Goal: Task Accomplishment & Management: Complete application form

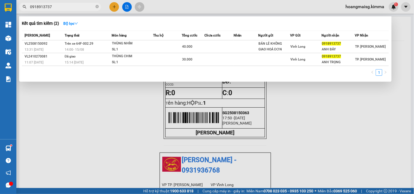
click at [97, 6] on icon "close-circle" at bounding box center [96, 6] width 3 height 3
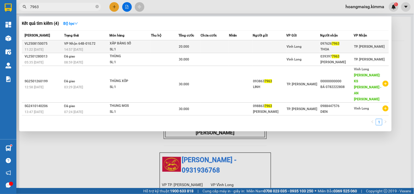
type input "7963"
click at [167, 45] on td at bounding box center [165, 46] width 28 height 13
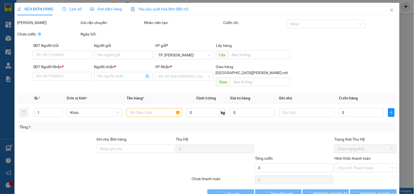
type input "0976267963"
type input "THOA"
type input "20.000"
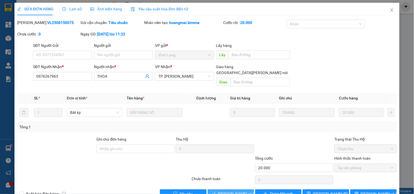
click at [221, 191] on span "[PERSON_NAME] và [PERSON_NAME] hàng" at bounding box center [255, 194] width 74 height 6
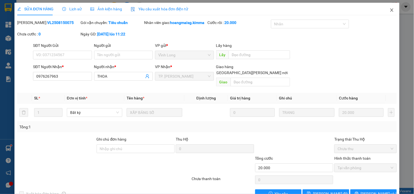
click at [389, 12] on icon "close" at bounding box center [391, 10] width 4 height 4
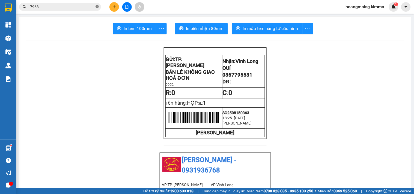
click at [97, 7] on icon "close-circle" at bounding box center [96, 6] width 3 height 3
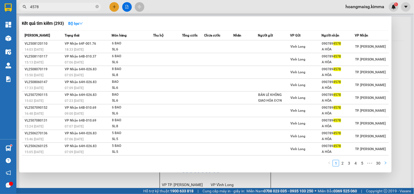
type input "4578"
click at [385, 164] on icon "right" at bounding box center [385, 162] width 3 height 3
click at [97, 6] on icon "close-circle" at bounding box center [96, 6] width 3 height 3
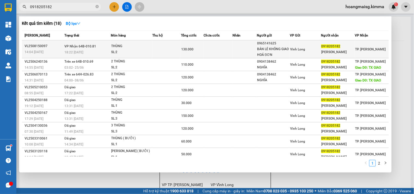
type input "0918205182"
click at [167, 47] on td at bounding box center [166, 49] width 29 height 18
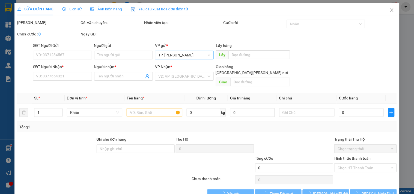
type input "0965141625"
type input "BÁN LẺ KHÔNG GIAO HOÁ ĐƠN"
type input "0918205182"
type input "[PERSON_NAME]"
type input "130.000"
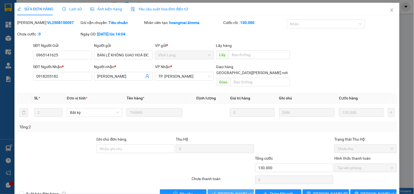
click at [220, 191] on span "[PERSON_NAME] và [PERSON_NAME] hàng" at bounding box center [255, 194] width 74 height 6
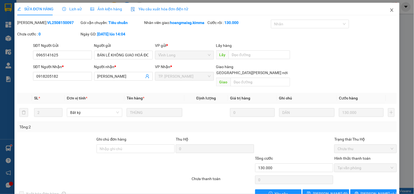
click at [389, 10] on icon "close" at bounding box center [391, 10] width 4 height 4
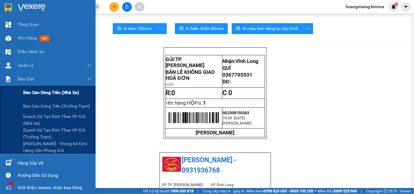
click at [27, 94] on span "Báo cáo dòng tiền (nhà xe)" at bounding box center [51, 92] width 56 height 7
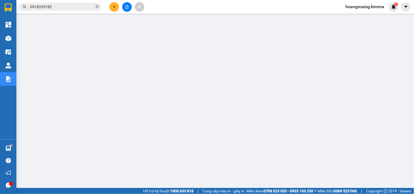
click at [80, 6] on input "0918205182" at bounding box center [62, 7] width 64 height 6
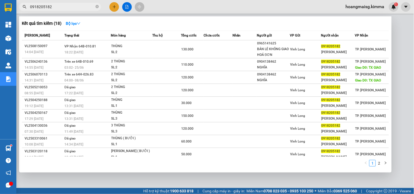
click at [80, 6] on input "0918205182" at bounding box center [62, 7] width 64 height 6
paste input "SG2508150316"
type input "SG2508150316"
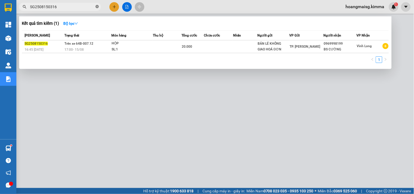
click at [98, 5] on icon "close-circle" at bounding box center [96, 6] width 3 height 3
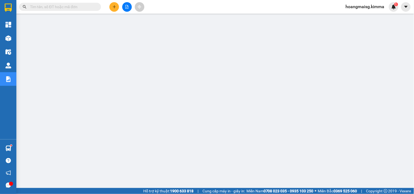
click at [72, 7] on input "text" at bounding box center [62, 7] width 64 height 6
paste input "SG2508150354"
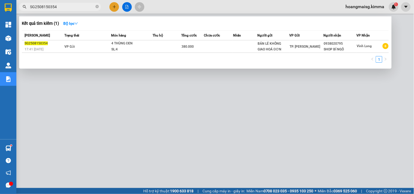
type input "SG2508150354"
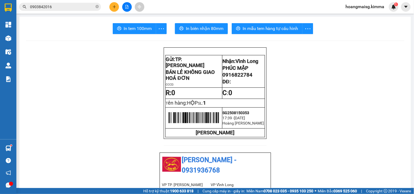
click at [111, 11] on div at bounding box center [126, 7] width 41 height 10
click at [113, 4] on button at bounding box center [114, 7] width 10 height 10
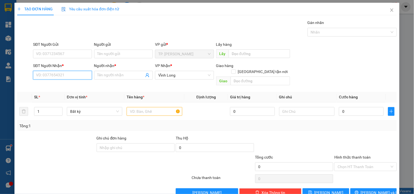
click at [58, 76] on input "SĐT Người Nhận *" at bounding box center [62, 75] width 59 height 9
click at [148, 107] on input "text" at bounding box center [154, 111] width 55 height 9
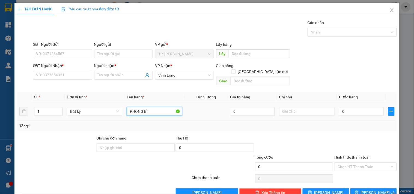
type input "PHONG BÌ"
type input "VĂN"
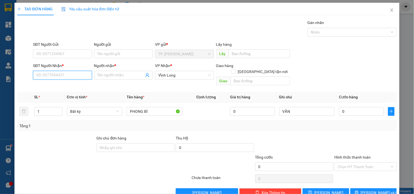
click at [58, 77] on input "SĐT Người Nhận *" at bounding box center [62, 75] width 59 height 9
click at [107, 55] on input "Người gửi" at bounding box center [123, 54] width 59 height 9
type input "B"
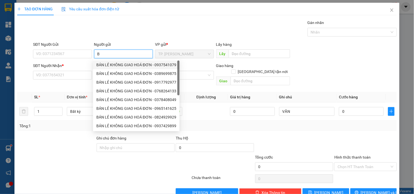
click at [118, 65] on div "BÁN LẺ KHÔNG GIAO HOÁ ĐƠN - 0937541079" at bounding box center [136, 65] width 80 height 6
type input "0937541079"
type input "BÁN LẺ KHÔNG GIAO HOÁ ĐƠN"
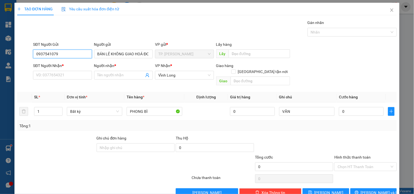
drag, startPoint x: 61, startPoint y: 53, endPoint x: 61, endPoint y: 48, distance: 4.4
click at [61, 52] on input "0937541079" at bounding box center [62, 54] width 59 height 9
type input "0"
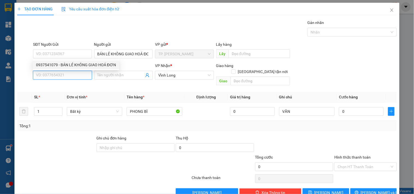
click at [65, 76] on input "SĐT Người Nhận *" at bounding box center [62, 75] width 59 height 9
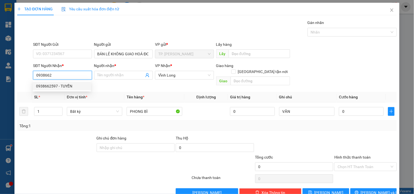
click at [64, 87] on div "0938662597 - TUYỀN" at bounding box center [62, 86] width 52 height 6
type input "0938662597"
type input "TUYỀN"
type input "0938662597"
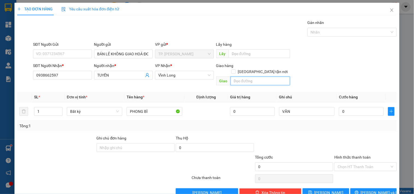
click at [246, 77] on input "text" at bounding box center [259, 81] width 59 height 9
click at [248, 77] on input "text" at bounding box center [259, 81] width 59 height 9
type input "TXG"
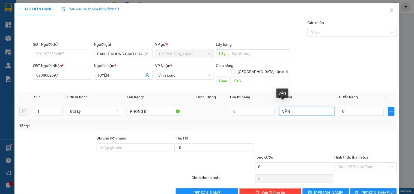
click at [310, 107] on input "VĂN" at bounding box center [306, 111] width 55 height 9
type input "VĂN 0767889929 VỦ"
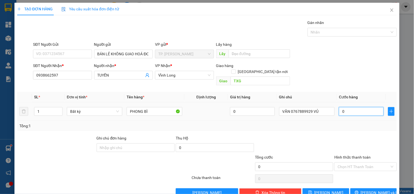
click at [344, 107] on input "0" at bounding box center [361, 111] width 45 height 9
type input "02"
type input "2"
type input "020"
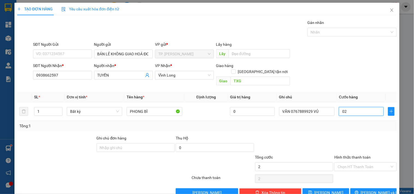
type input "20"
type input "20.000"
click at [347, 163] on input "Hình thức thanh toán" at bounding box center [363, 167] width 52 height 8
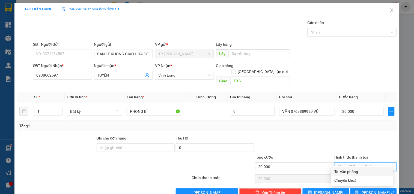
click at [345, 168] on div "Tại văn phòng" at bounding box center [362, 171] width 62 height 9
type input "0"
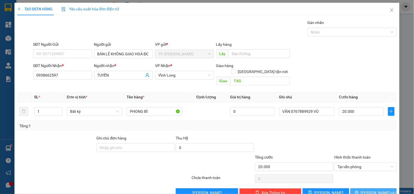
click at [366, 190] on span "[PERSON_NAME] và In" at bounding box center [380, 193] width 38 height 6
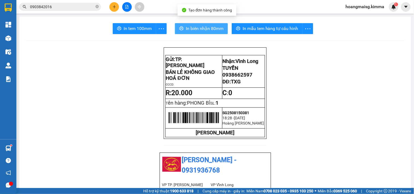
click at [204, 28] on span "In biên nhận 80mm" at bounding box center [205, 28] width 38 height 7
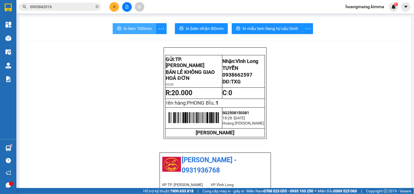
click at [113, 31] on button "In tem 100mm" at bounding box center [134, 28] width 43 height 11
click at [140, 23] on button "In tem 100mm" at bounding box center [134, 28] width 43 height 11
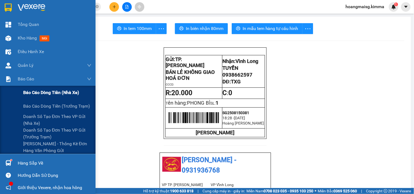
click at [31, 91] on span "Báo cáo dòng tiền (nhà xe)" at bounding box center [51, 92] width 56 height 7
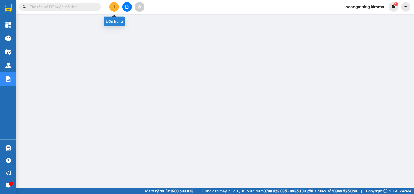
click at [110, 6] on button at bounding box center [114, 7] width 10 height 10
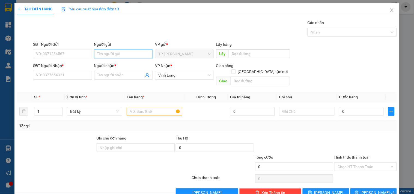
click at [113, 53] on input "Người gửi" at bounding box center [123, 54] width 59 height 9
click at [111, 56] on input "Người gửi" at bounding box center [123, 54] width 59 height 9
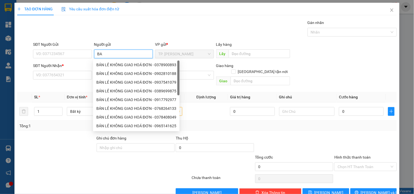
type input "BA"
click at [116, 59] on div "8405830 BÁN LẺ KHÔNG GIAO HOÁ ĐƠN - 0378900893 BÁN LẺ KHÔNG GIAO HOÁ ĐƠN - 0902…" at bounding box center [136, 95] width 86 height 72
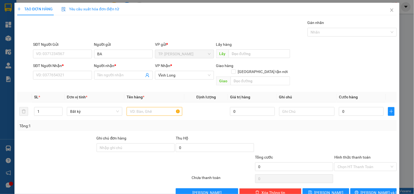
click at [116, 63] on div "Người nhận *" at bounding box center [123, 66] width 59 height 6
click at [116, 72] on input "Người nhận *" at bounding box center [120, 75] width 47 height 6
click at [107, 54] on input "BA" at bounding box center [123, 54] width 59 height 9
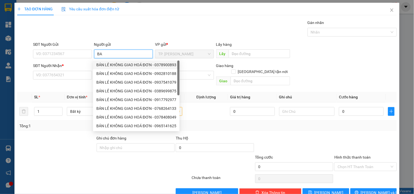
click at [111, 64] on div "BÁN LẺ KHÔNG GIAO HOÁ ĐƠN - 0378900893" at bounding box center [136, 65] width 80 height 6
type input "0378900893"
type input "BÁN LẺ KHÔNG GIAO HOÁ ĐƠN"
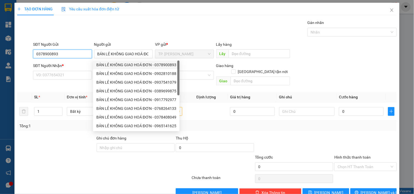
click at [82, 57] on input "0378900893" at bounding box center [62, 54] width 59 height 9
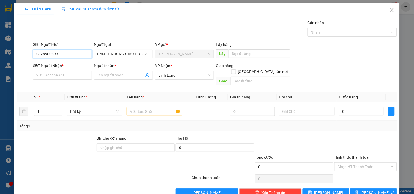
click at [82, 57] on input "0378900893" at bounding box center [62, 54] width 59 height 9
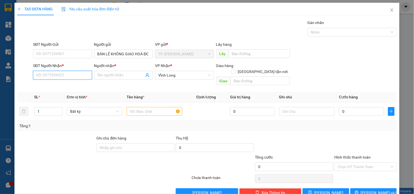
click at [82, 71] on input "SĐT Người Nhận *" at bounding box center [62, 75] width 59 height 9
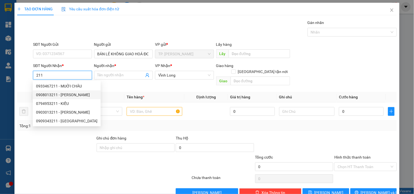
click at [74, 93] on div "0908013211 - ĐỖ GIA" at bounding box center [66, 95] width 61 height 6
type input "0908013211"
type input "ĐỖ GIA"
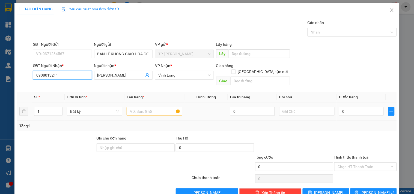
type input "0908013211"
click at [139, 107] on input "text" at bounding box center [154, 111] width 55 height 9
click at [138, 107] on input "text" at bounding box center [154, 111] width 55 height 9
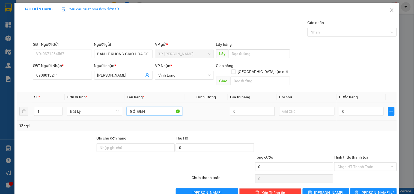
type input "GÓI ĐEN"
type input "TÍN"
click at [382, 189] on button "[PERSON_NAME] và In" at bounding box center [373, 192] width 46 height 9
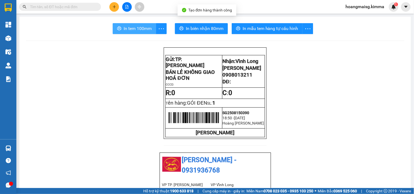
click at [146, 34] on button "In tem 100mm" at bounding box center [134, 28] width 43 height 11
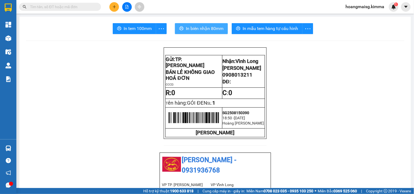
click at [190, 31] on span "In biên nhận 80mm" at bounding box center [205, 28] width 38 height 7
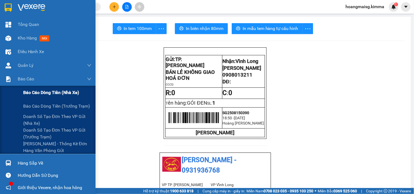
click at [33, 91] on span "Báo cáo dòng tiền (nhà xe)" at bounding box center [51, 92] width 56 height 7
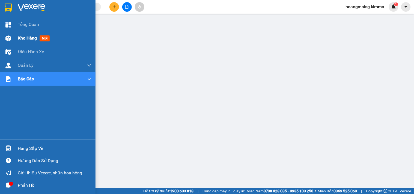
click at [7, 34] on div at bounding box center [9, 39] width 10 height 10
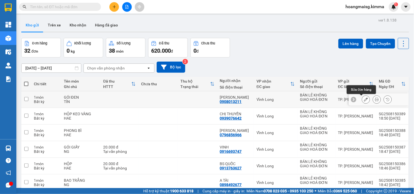
click at [364, 100] on icon at bounding box center [366, 100] width 4 height 4
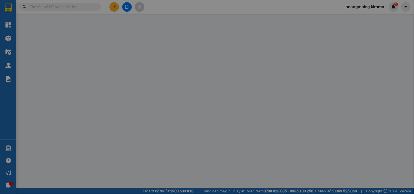
type input "BÁN LẺ KHÔNG GIAO HOÁ ĐƠN"
type input "0908013211"
type input "ĐỖ GIA"
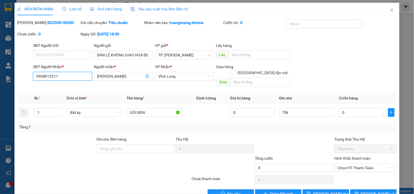
click at [44, 77] on input "0908013211" at bounding box center [62, 76] width 59 height 9
type input "0903013211"
click at [380, 190] on button "[PERSON_NAME] và In" at bounding box center [373, 194] width 46 height 9
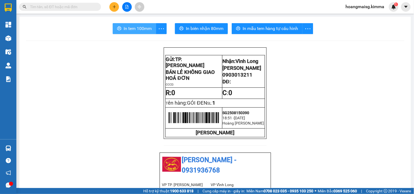
click at [139, 28] on span "In tem 100mm" at bounding box center [138, 28] width 28 height 7
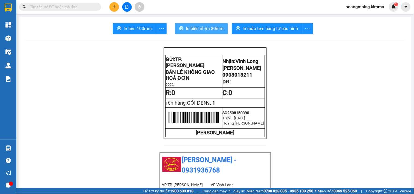
click at [189, 31] on span "In biên nhận 80mm" at bounding box center [205, 28] width 38 height 7
